Goal: Check status: Check status

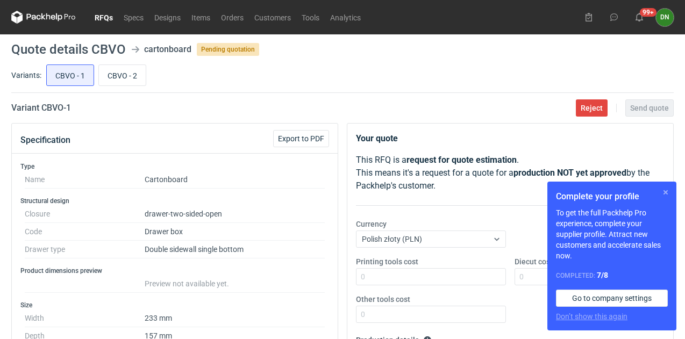
click at [669, 191] on button "button" at bounding box center [665, 192] width 13 height 13
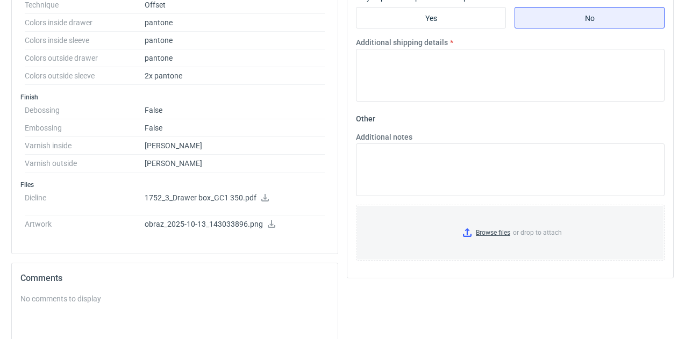
scroll to position [484, 0]
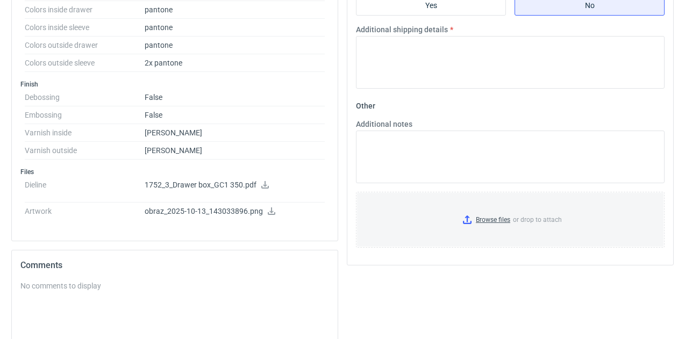
click at [264, 184] on icon at bounding box center [265, 185] width 8 height 8
click at [268, 209] on icon at bounding box center [271, 212] width 9 height 8
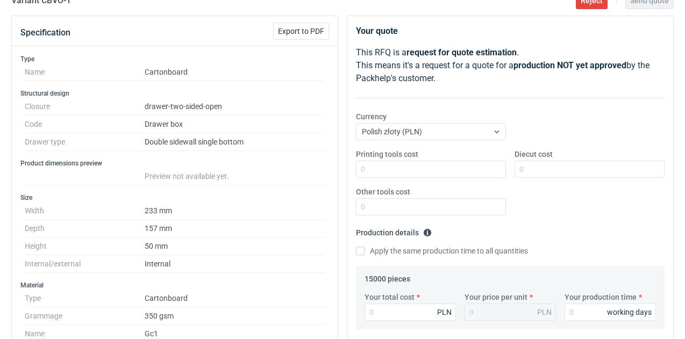
scroll to position [0, 0]
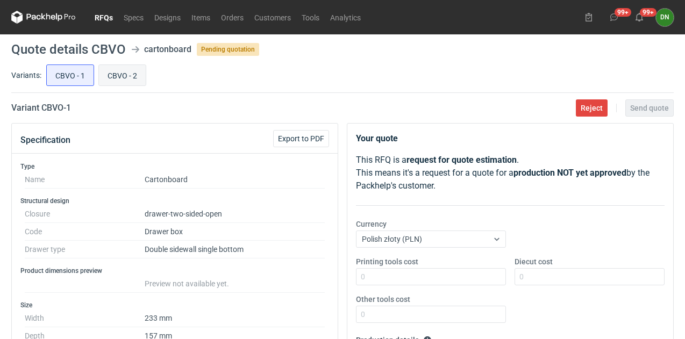
click at [129, 72] on input "CBVO - 2" at bounding box center [122, 75] width 47 height 20
radio input "true"
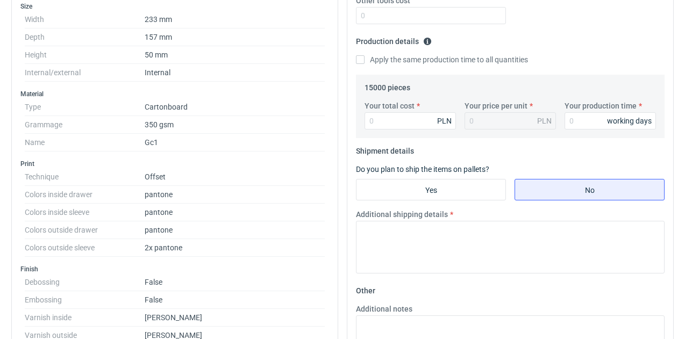
scroll to position [430, 0]
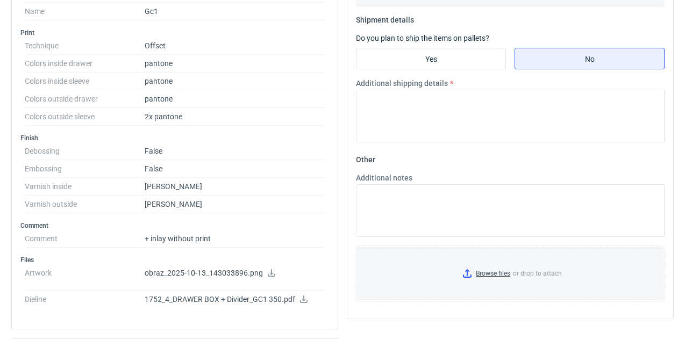
click at [307, 303] on icon at bounding box center [304, 300] width 8 height 8
